Goal: Browse casually

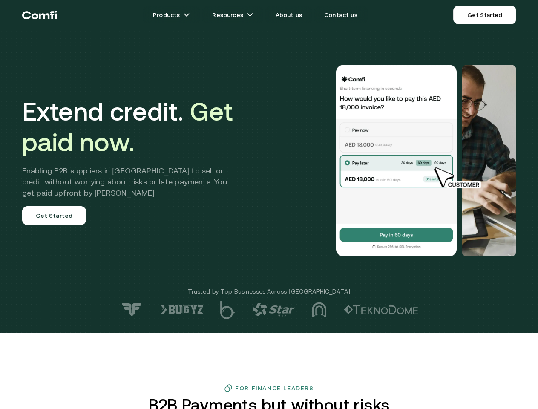
click at [269, 205] on div at bounding box center [383, 161] width 266 height 192
